Goal: Task Accomplishment & Management: Manage account settings

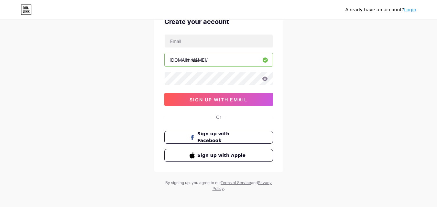
scroll to position [40, 0]
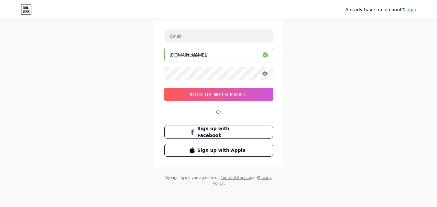
drag, startPoint x: 245, startPoint y: 95, endPoint x: 237, endPoint y: 119, distance: 25.5
click at [246, 95] on span "sign up with email" at bounding box center [218, 94] width 58 height 5
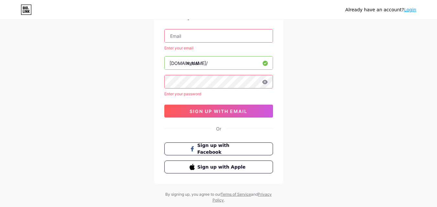
click at [198, 36] on input "text" at bounding box center [218, 35] width 108 height 13
type input "[EMAIL_ADDRESS][DOMAIN_NAME]"
click at [100, 95] on div "Already have an account? Login Create your account dai261092@gmail.com Enter yo…" at bounding box center [218, 92] width 437 height 264
click at [225, 153] on button "Sign up with Facebook" at bounding box center [218, 148] width 110 height 13
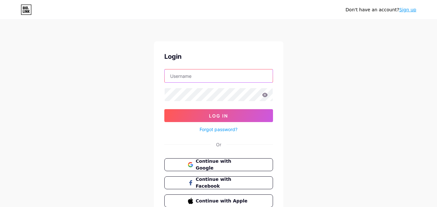
click at [190, 77] on input "text" at bounding box center [218, 75] width 108 height 13
click at [114, 90] on div "Don't have an account? Sign up Login Log In Forgot password? Or Continue with G…" at bounding box center [218, 119] width 437 height 238
click at [227, 164] on span "Continue with Google" at bounding box center [222, 165] width 54 height 14
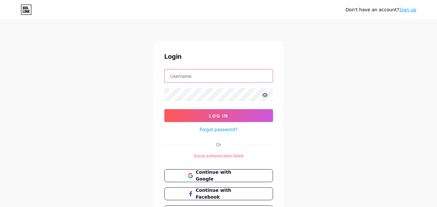
click at [205, 76] on input "text" at bounding box center [218, 75] width 108 height 13
type input "[EMAIL_ADDRESS][DOMAIN_NAME]"
click at [265, 93] on icon at bounding box center [264, 95] width 5 height 4
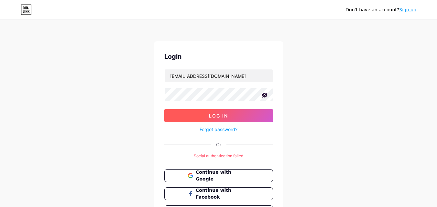
click at [230, 114] on button "Log In" at bounding box center [218, 115] width 109 height 13
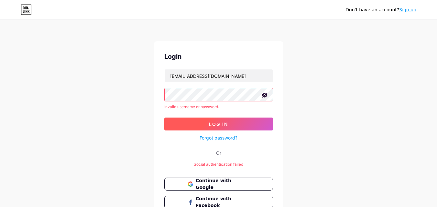
click at [200, 126] on button "Log In" at bounding box center [218, 124] width 109 height 13
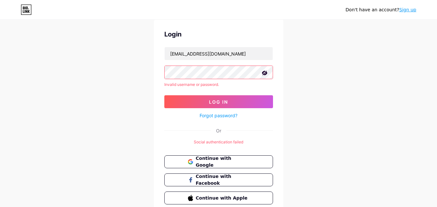
scroll to position [32, 0]
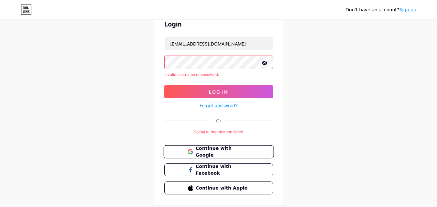
click at [213, 152] on span "Continue with Google" at bounding box center [222, 152] width 54 height 14
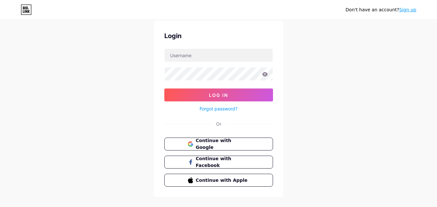
scroll to position [31, 0]
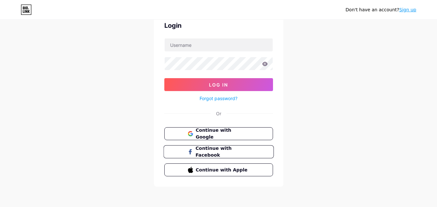
click at [238, 152] on span "Continue with Facebook" at bounding box center [222, 152] width 54 height 14
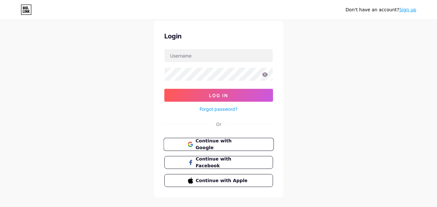
scroll to position [31, 0]
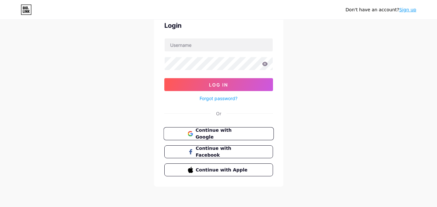
click at [240, 132] on span "Continue with Google" at bounding box center [222, 134] width 54 height 14
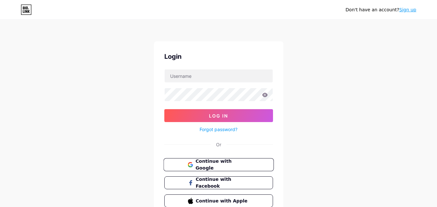
click at [229, 163] on span "Continue with Google" at bounding box center [222, 165] width 54 height 14
click at [209, 76] on input "text" at bounding box center [218, 75] width 108 height 13
type input "[EMAIL_ADDRESS][DOMAIN_NAME]"
drag, startPoint x: 267, startPoint y: 69, endPoint x: 289, endPoint y: 38, distance: 38.1
click at [284, 48] on div "Don't have an account? Sign up Login [EMAIL_ADDRESS][DOMAIN_NAME] Log In Forgot…" at bounding box center [218, 119] width 437 height 238
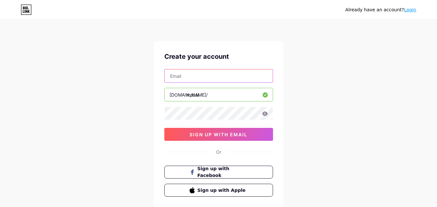
click at [190, 77] on input "text" at bounding box center [218, 75] width 108 height 13
click at [264, 114] on icon at bounding box center [264, 113] width 5 height 4
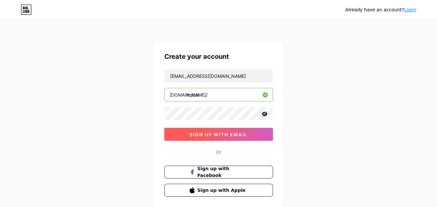
click at [217, 132] on span "sign up with email" at bounding box center [218, 134] width 58 height 5
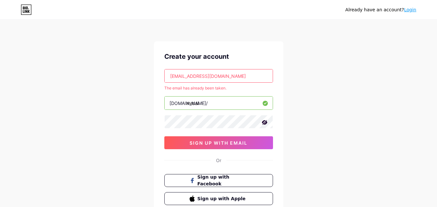
drag, startPoint x: 225, startPoint y: 76, endPoint x: 161, endPoint y: 75, distance: 64.0
click at [162, 75] on div "Create your account [EMAIL_ADDRESS][DOMAIN_NAME] The email has already been tak…" at bounding box center [218, 128] width 129 height 174
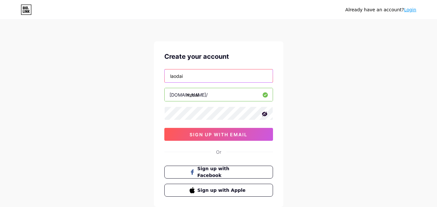
type input "[EMAIL_ADDRESS][DOMAIN_NAME]"
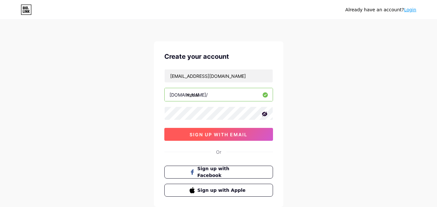
click at [217, 133] on span "sign up with email" at bounding box center [218, 134] width 58 height 5
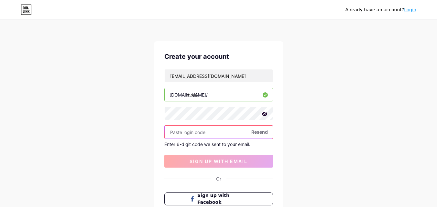
click at [197, 132] on input "text" at bounding box center [218, 132] width 108 height 13
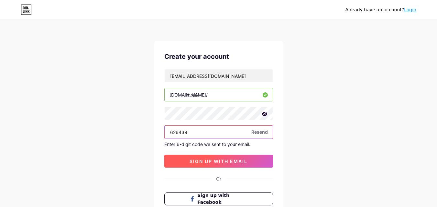
type input "626439"
click at [215, 163] on span "sign up with email" at bounding box center [218, 161] width 58 height 5
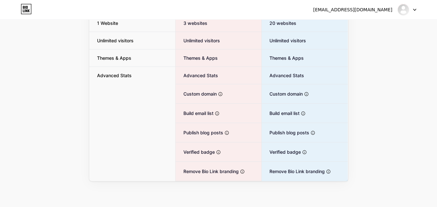
scroll to position [13, 0]
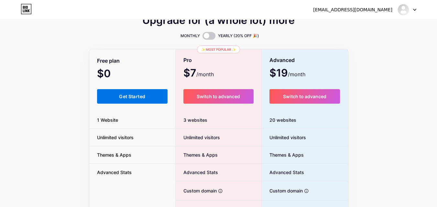
click at [142, 99] on span "Get Started" at bounding box center [132, 96] width 26 height 5
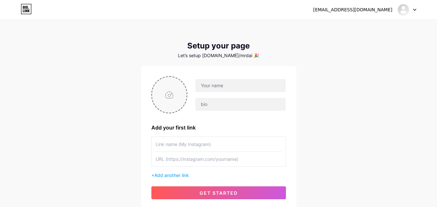
click at [172, 96] on input "file" at bounding box center [169, 95] width 35 height 36
type input "C:\fakepath\z6906220015044_868696994a87ee2aa15af2ab0ca09a89.jpg"
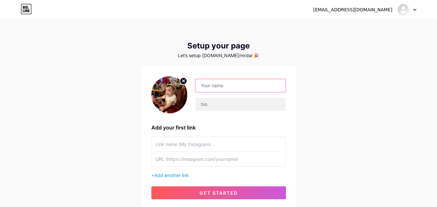
click at [219, 86] on input "text" at bounding box center [240, 85] width 90 height 13
type input "m"
type input "Mr. Đại"
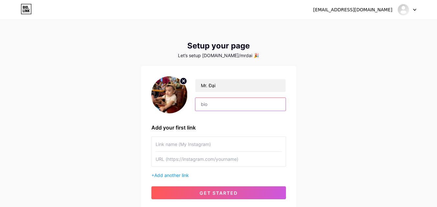
click at [217, 103] on input "text" at bounding box center [240, 104] width 90 height 13
click at [289, 88] on div "Mr. Đại Add your first link + Add another link get started" at bounding box center [218, 138] width 155 height 144
click at [335, 93] on div "[EMAIL_ADDRESS][DOMAIN_NAME] Dashboard Logout Setup your page Let’s setup [DOMA…" at bounding box center [218, 115] width 437 height 230
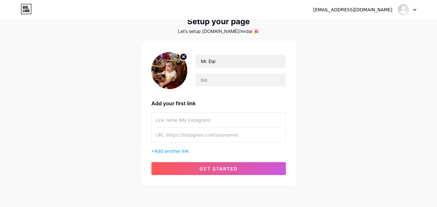
scroll to position [49, 0]
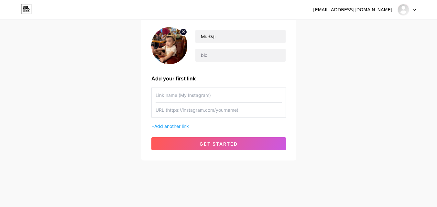
click at [325, 48] on div "[EMAIL_ADDRESS][DOMAIN_NAME] Dashboard Logout Setup your page Let’s setup [DOMA…" at bounding box center [218, 66] width 437 height 230
drag, startPoint x: 230, startPoint y: 36, endPoint x: 188, endPoint y: 37, distance: 42.0
click at [188, 37] on div "Mr. Đại" at bounding box center [236, 46] width 98 height 32
click at [353, 42] on div "[EMAIL_ADDRESS][DOMAIN_NAME] Dashboard Logout Setup your page Let’s setup [DOMA…" at bounding box center [218, 66] width 437 height 230
drag, startPoint x: 235, startPoint y: 36, endPoint x: 164, endPoint y: 36, distance: 70.4
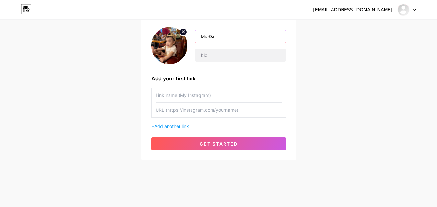
click at [164, 36] on div "Mr. Đại" at bounding box center [218, 45] width 134 height 37
click at [326, 46] on div "[EMAIL_ADDRESS][DOMAIN_NAME] Dashboard Logout Setup your page Let’s setup [DOMA…" at bounding box center [218, 66] width 437 height 230
click at [227, 34] on input "text" at bounding box center [240, 36] width 90 height 13
type input "D"
type input "ĐẠI"
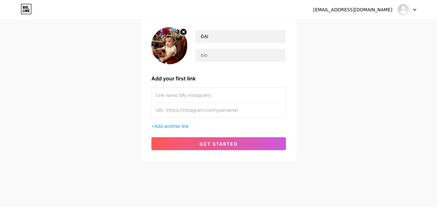
click at [187, 96] on input "text" at bounding box center [218, 95] width 126 height 15
click at [240, 92] on input "text" at bounding box center [218, 95] width 126 height 15
type input "[PERSON_NAME]"
click at [194, 110] on input "text" at bounding box center [218, 110] width 126 height 15
paste input "[URL][DOMAIN_NAME][DOMAIN_NAME]"
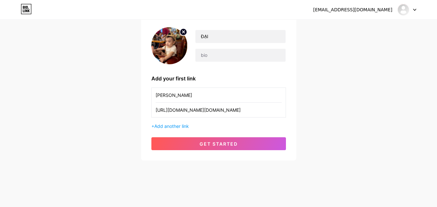
scroll to position [0, 286]
type input "[URL][DOMAIN_NAME][DOMAIN_NAME]"
click at [216, 110] on input "[URL][DOMAIN_NAME][DOMAIN_NAME]" at bounding box center [218, 110] width 126 height 15
click at [121, 107] on div "[EMAIL_ADDRESS][DOMAIN_NAME] Dashboard Logout Setup your page Let’s setup [DOMA…" at bounding box center [218, 66] width 437 height 230
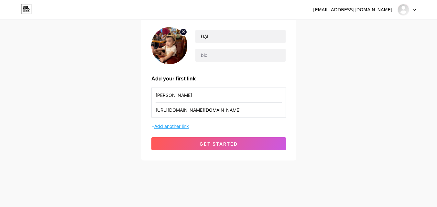
click at [167, 126] on span "Add another link" at bounding box center [171, 125] width 35 height 5
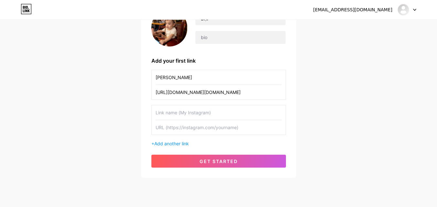
scroll to position [84, 0]
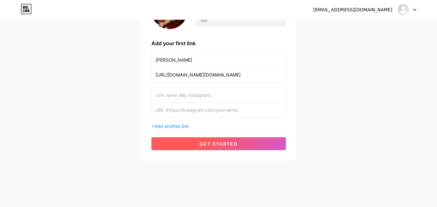
click at [207, 143] on span "get started" at bounding box center [218, 143] width 38 height 5
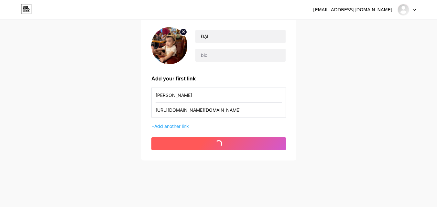
scroll to position [49, 0]
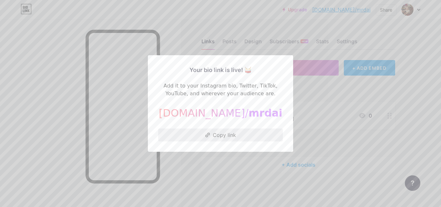
click at [224, 135] on button "Copy link" at bounding box center [220, 135] width 125 height 13
click at [241, 167] on div at bounding box center [220, 103] width 441 height 207
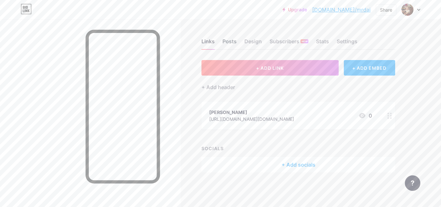
click at [231, 43] on div "Posts" at bounding box center [230, 43] width 14 height 12
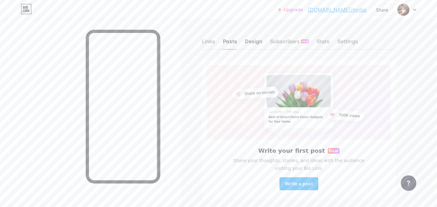
click at [253, 43] on div "Design" at bounding box center [253, 43] width 17 height 12
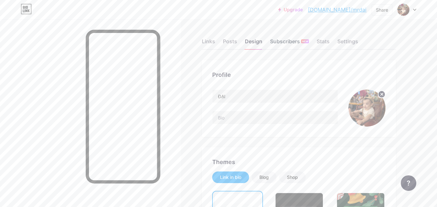
click at [286, 40] on div "Subscribers NEW" at bounding box center [289, 43] width 39 height 12
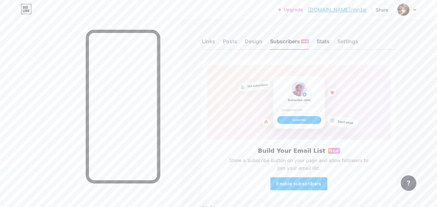
click at [323, 41] on div "Stats" at bounding box center [322, 43] width 13 height 12
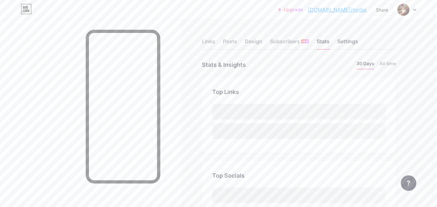
click at [349, 43] on div "Settings" at bounding box center [347, 43] width 21 height 12
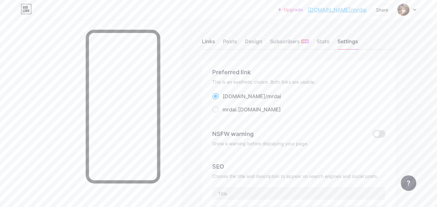
click at [212, 41] on div "Links" at bounding box center [208, 43] width 13 height 12
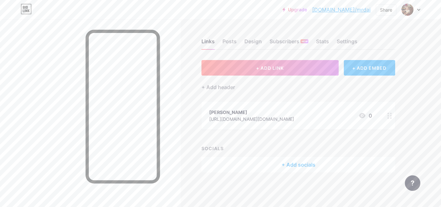
click at [381, 71] on div "+ ADD EMBED" at bounding box center [369, 68] width 51 height 16
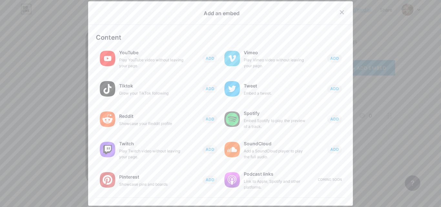
click at [339, 15] on div at bounding box center [342, 12] width 12 height 12
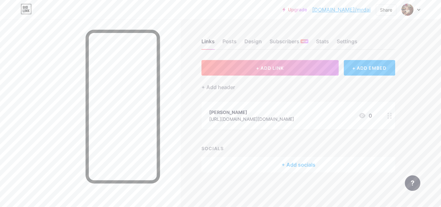
click at [291, 166] on div "+ Add socials" at bounding box center [299, 165] width 194 height 16
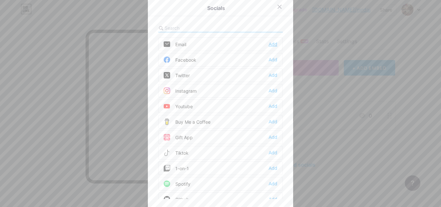
click at [269, 44] on div "Add" at bounding box center [273, 44] width 9 height 6
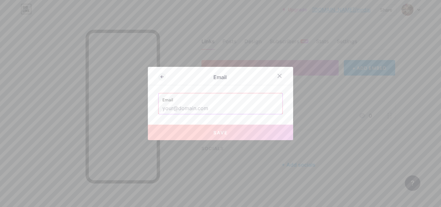
click at [187, 109] on input "text" at bounding box center [221, 108] width 116 height 11
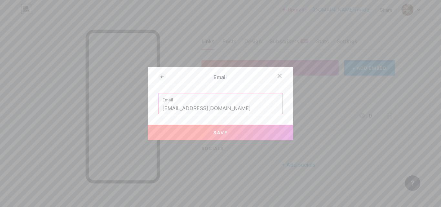
click at [210, 132] on button "Save" at bounding box center [220, 133] width 145 height 16
type input "mailto:[EMAIL_ADDRESS][DOMAIN_NAME]"
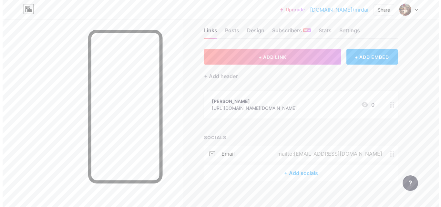
scroll to position [17, 0]
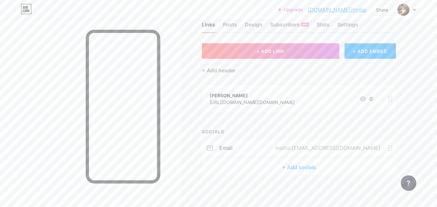
click at [294, 168] on div "+ Add socials" at bounding box center [299, 168] width 194 height 16
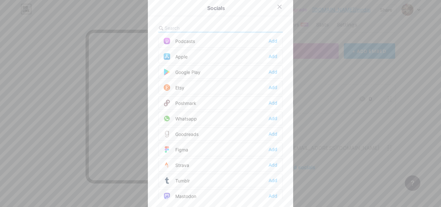
scroll to position [485, 0]
click at [49, 64] on div at bounding box center [220, 103] width 441 height 207
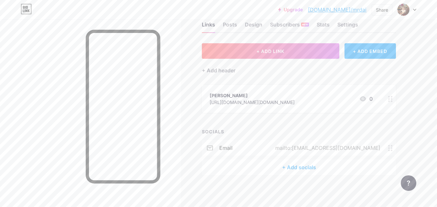
click at [292, 166] on div "+ Add socials" at bounding box center [299, 168] width 194 height 16
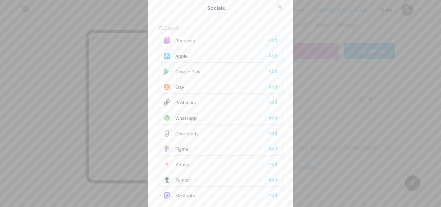
click at [271, 117] on div "Add" at bounding box center [273, 118] width 9 height 6
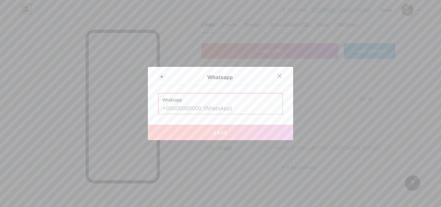
click at [203, 108] on input "text" at bounding box center [221, 108] width 116 height 11
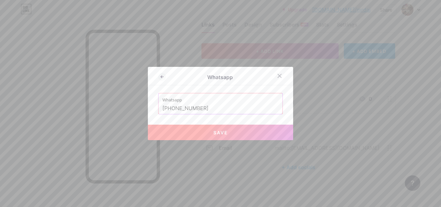
click at [170, 109] on input "[PHONE_NUMBER]" at bounding box center [221, 108] width 116 height 11
click at [214, 134] on span "Save" at bounding box center [221, 132] width 15 height 5
type input "[URL][DOMAIN_NAME] 0898982124"
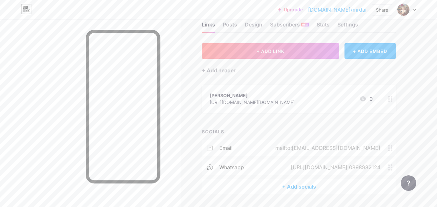
click at [292, 187] on div "+ Add socials" at bounding box center [299, 187] width 194 height 16
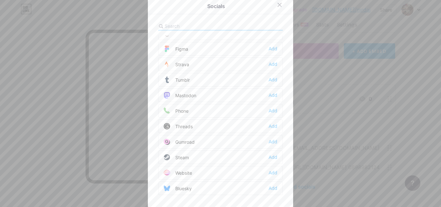
scroll to position [2, 0]
click at [190, 21] on div "Socials Email Edit Facebook Add Twitter Add Instagram Add Youtube Add Buy Me a …" at bounding box center [220, 101] width 145 height 212
click at [174, 27] on input "text" at bounding box center [200, 25] width 71 height 7
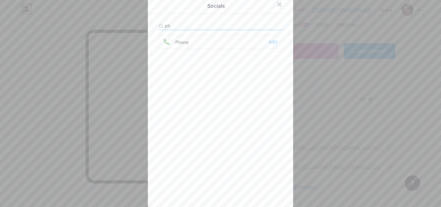
scroll to position [0, 0]
type input "pho"
click at [272, 42] on div "Add" at bounding box center [273, 42] width 9 height 6
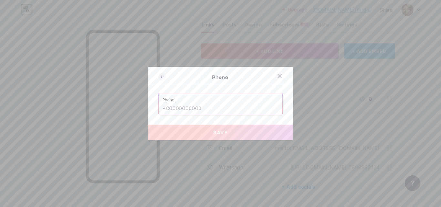
click at [200, 108] on input "text" at bounding box center [221, 108] width 116 height 11
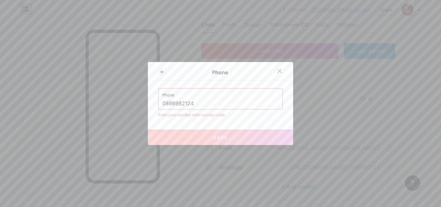
drag, startPoint x: 161, startPoint y: 103, endPoint x: 167, endPoint y: 103, distance: 6.1
click at [163, 103] on input "0898982124" at bounding box center [221, 103] width 116 height 11
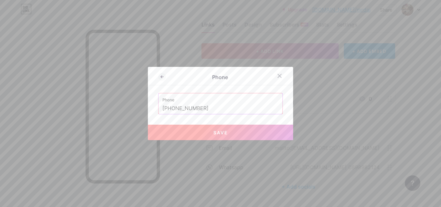
click at [163, 108] on input "[PHONE_NUMBER]" at bounding box center [221, 108] width 116 height 11
click at [239, 134] on button "Save" at bounding box center [220, 133] width 145 height 16
type input "tel:[PHONE_NUMBER]"
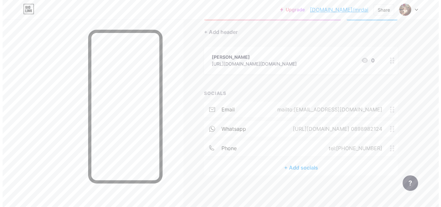
scroll to position [56, 0]
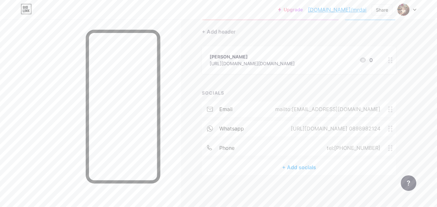
click at [313, 171] on div "+ Add socials" at bounding box center [299, 168] width 194 height 16
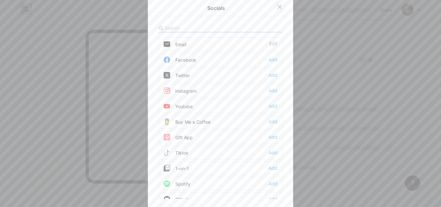
click at [278, 10] on div at bounding box center [280, 7] width 12 height 12
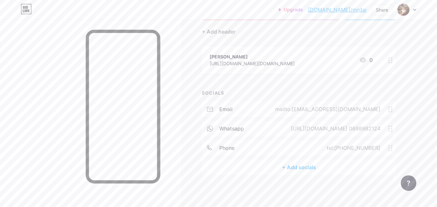
click at [295, 169] on div "+ Add socials" at bounding box center [299, 168] width 194 height 16
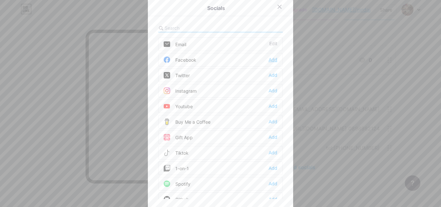
click at [270, 58] on div "Add" at bounding box center [273, 60] width 9 height 6
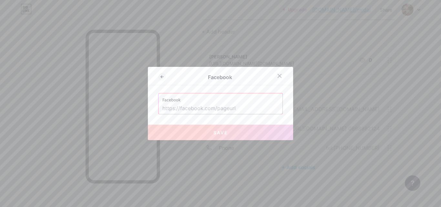
click at [237, 106] on input "text" at bounding box center [221, 108] width 116 height 11
paste input "[URL][DOMAIN_NAME][DOMAIN_NAME]"
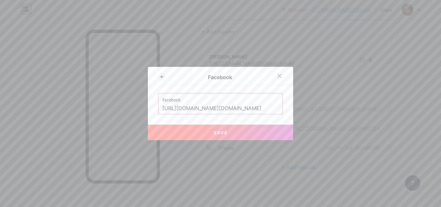
type input "[URL][DOMAIN_NAME][DOMAIN_NAME]"
click at [233, 133] on button "Save" at bounding box center [220, 133] width 145 height 16
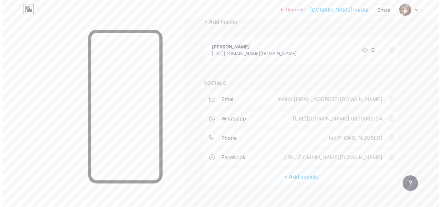
scroll to position [75, 0]
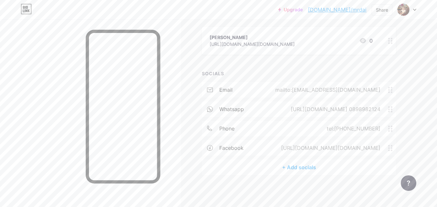
click at [290, 168] on div "+ Add socials" at bounding box center [299, 168] width 194 height 16
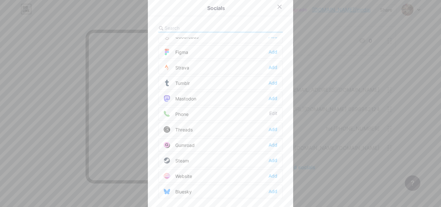
scroll to position [583, 0]
click at [219, 27] on input "text" at bounding box center [200, 28] width 71 height 7
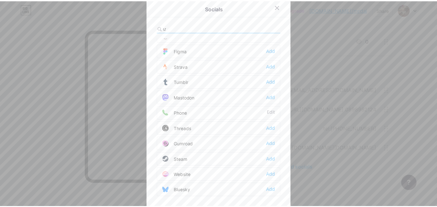
scroll to position [0, 0]
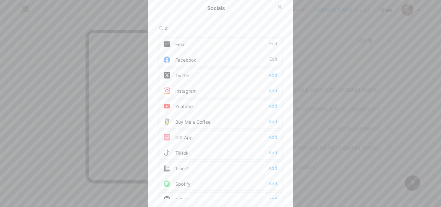
type input "ư"
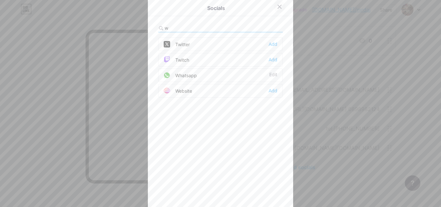
type input "w"
click at [277, 7] on icon at bounding box center [279, 6] width 5 height 5
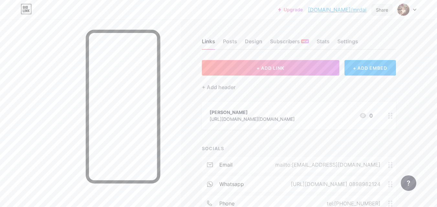
click at [382, 11] on div "Share" at bounding box center [381, 9] width 12 height 7
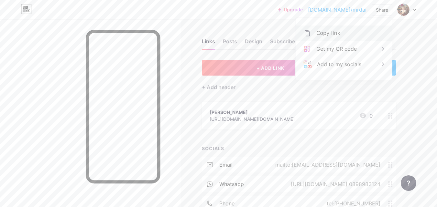
click at [334, 36] on div "Copy link" at bounding box center [328, 33] width 24 height 8
click at [182, 89] on div "Links Posts Design Subscribers NEW Stats Settings + ADD LINK + ADD EMBED + Add …" at bounding box center [211, 150] width 423 height 263
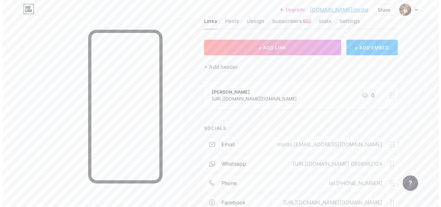
scroll to position [10, 0]
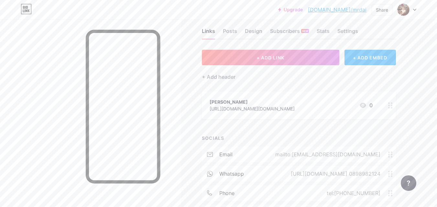
click at [390, 108] on div at bounding box center [390, 105] width 11 height 28
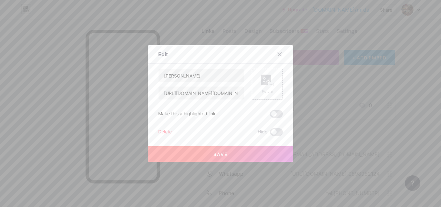
click at [261, 81] on rect at bounding box center [266, 80] width 10 height 10
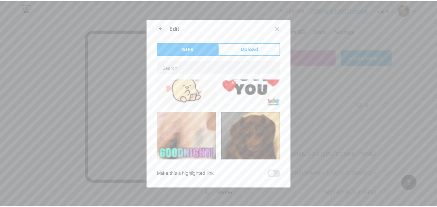
scroll to position [65, 0]
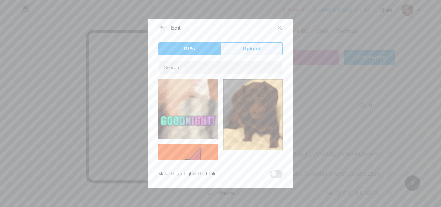
click at [250, 45] on button "Upload" at bounding box center [252, 48] width 62 height 13
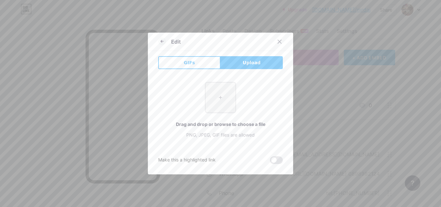
click at [220, 96] on input "file" at bounding box center [221, 97] width 30 height 30
type input "C:\fakepath\z6906220015044_868696994a87ee2aa15af2ab0ca09a89.jpg"
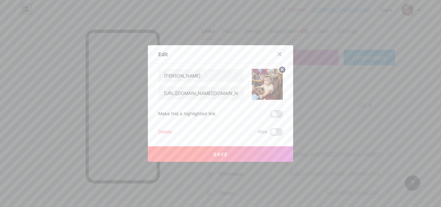
click at [224, 153] on span "Save" at bounding box center [221, 154] width 15 height 5
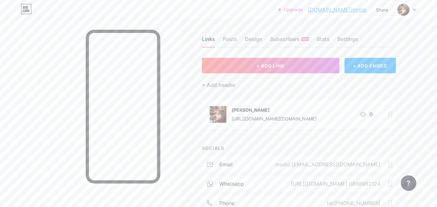
scroll to position [0, 0]
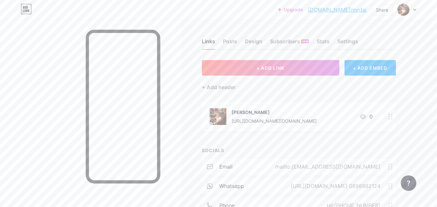
click at [414, 10] on icon at bounding box center [414, 10] width 3 height 2
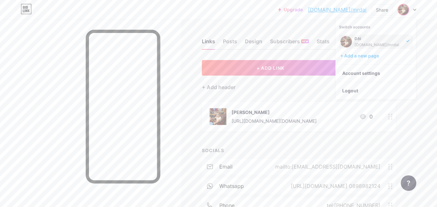
click at [434, 59] on div "Upgrade [DOMAIN_NAME]/mrdai [DOMAIN_NAME]/mrdai Share Switch accounts ĐẠI [DOMA…" at bounding box center [218, 142] width 437 height 284
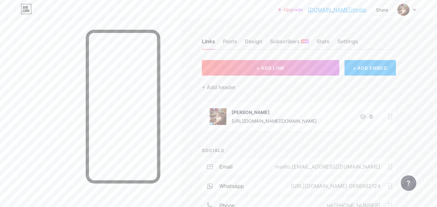
click at [358, 70] on div "+ ADD EMBED" at bounding box center [369, 68] width 51 height 16
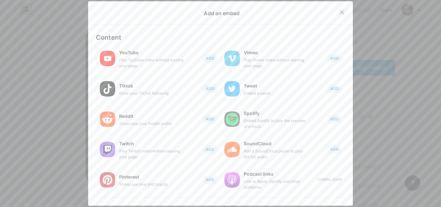
click at [341, 14] on icon at bounding box center [343, 12] width 4 height 4
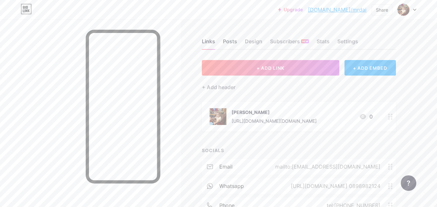
click at [225, 42] on div "Posts" at bounding box center [230, 43] width 14 height 12
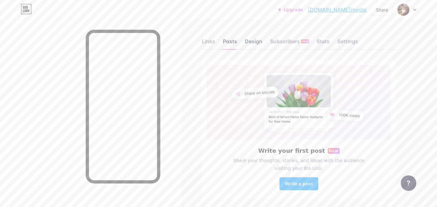
click at [253, 42] on div "Design" at bounding box center [253, 43] width 17 height 12
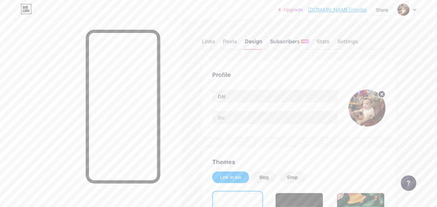
click at [286, 45] on div "Subscribers NEW" at bounding box center [289, 43] width 39 height 12
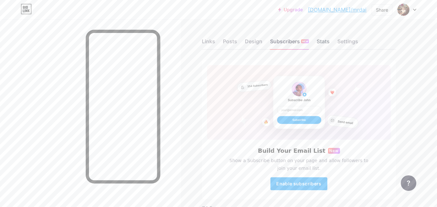
click at [326, 41] on div "Stats" at bounding box center [322, 43] width 13 height 12
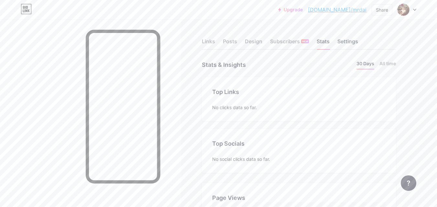
click at [346, 42] on div "Settings" at bounding box center [347, 43] width 21 height 12
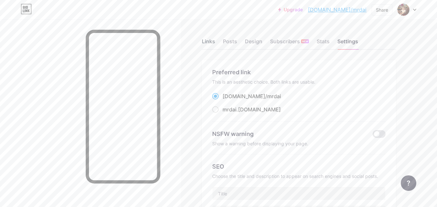
click at [205, 40] on div "Links" at bounding box center [208, 43] width 13 height 12
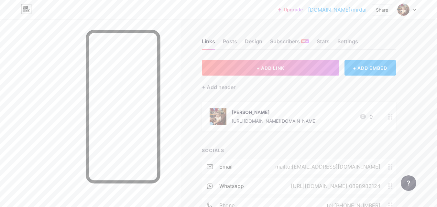
click at [351, 9] on link "[DOMAIN_NAME]/mrdai" at bounding box center [337, 10] width 58 height 8
click at [376, 69] on div "+ ADD EMBED" at bounding box center [369, 68] width 51 height 16
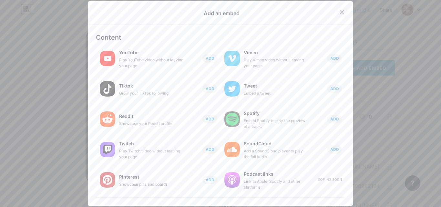
click at [341, 13] on icon at bounding box center [343, 12] width 4 height 4
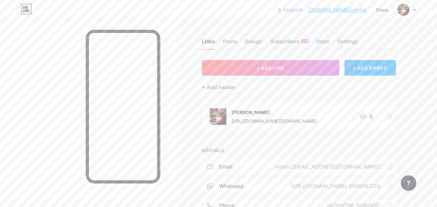
click at [344, 9] on link "[DOMAIN_NAME]/mrdai" at bounding box center [337, 10] width 58 height 8
click at [381, 9] on div "Share" at bounding box center [381, 9] width 12 height 7
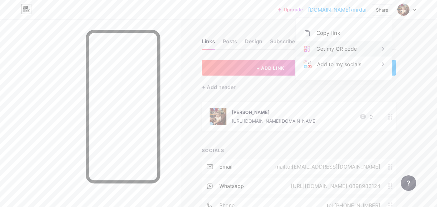
click at [338, 50] on div "Get my QR code" at bounding box center [336, 49] width 40 height 8
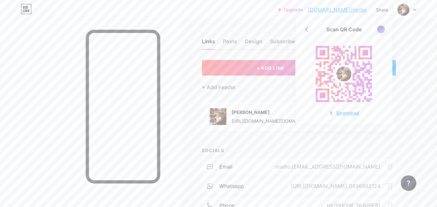
click at [341, 115] on div "Download" at bounding box center [343, 113] width 30 height 7
click at [419, 55] on div "Links Posts Design Subscribers NEW Stats Settings + ADD LINK + ADD EMBED + Add …" at bounding box center [211, 151] width 423 height 265
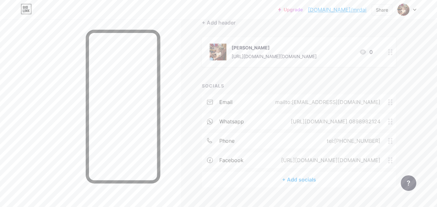
scroll to position [77, 0]
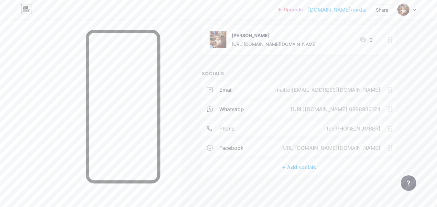
click at [304, 164] on div "+ Add socials" at bounding box center [299, 168] width 194 height 16
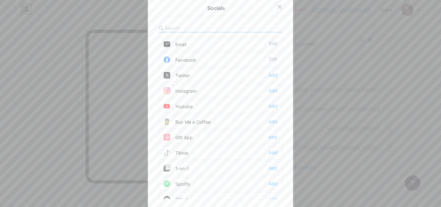
click at [182, 30] on input "text" at bounding box center [200, 28] width 71 height 7
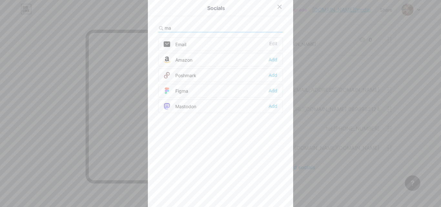
type input "m"
type input "g"
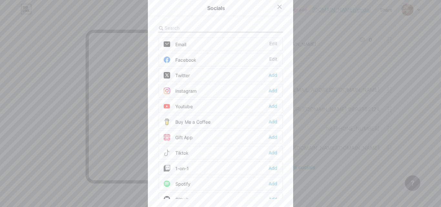
click at [275, 10] on div at bounding box center [280, 7] width 12 height 12
